Goal: Entertainment & Leisure: Consume media (video, audio)

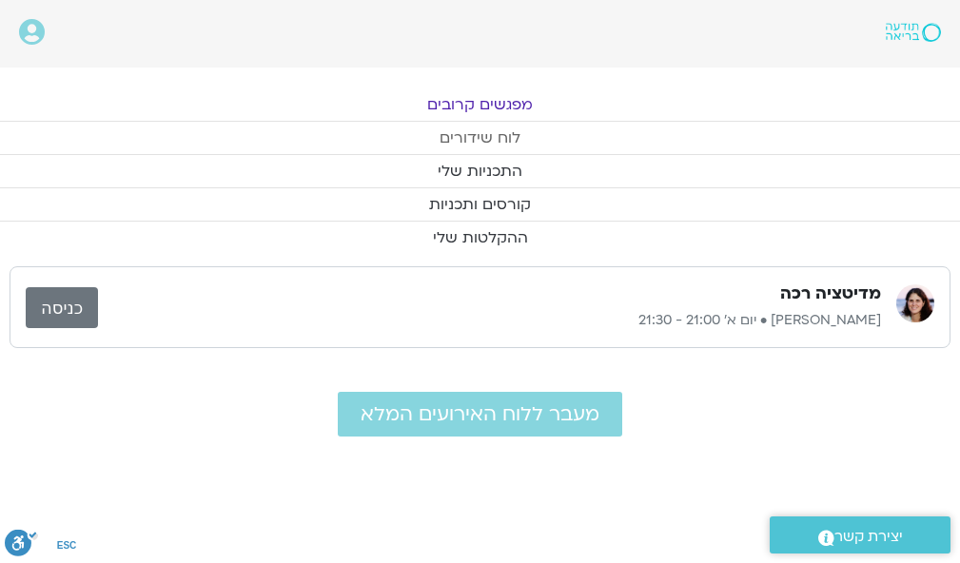
click at [474, 127] on link "לוח שידורים" at bounding box center [480, 138] width 960 height 32
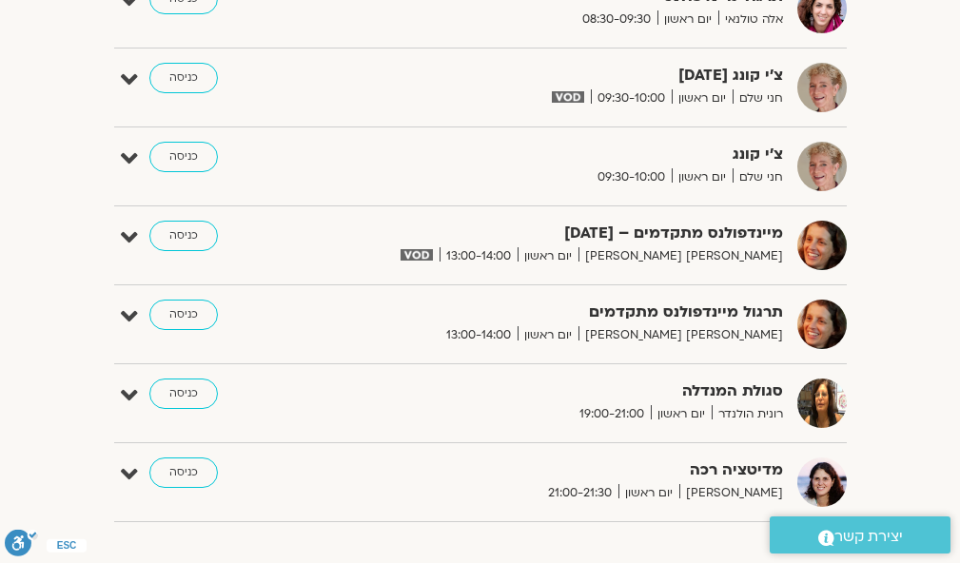
scroll to position [1153, 0]
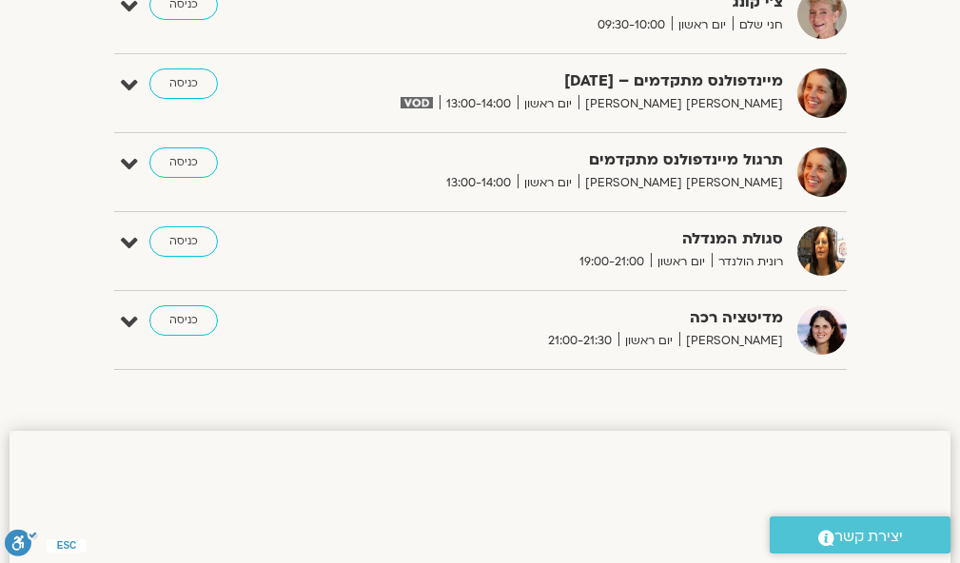
click at [438, 95] on span at bounding box center [416, 104] width 45 height 20
click at [187, 75] on link "כניסה" at bounding box center [183, 83] width 68 height 30
